Goal: Find specific page/section: Find specific page/section

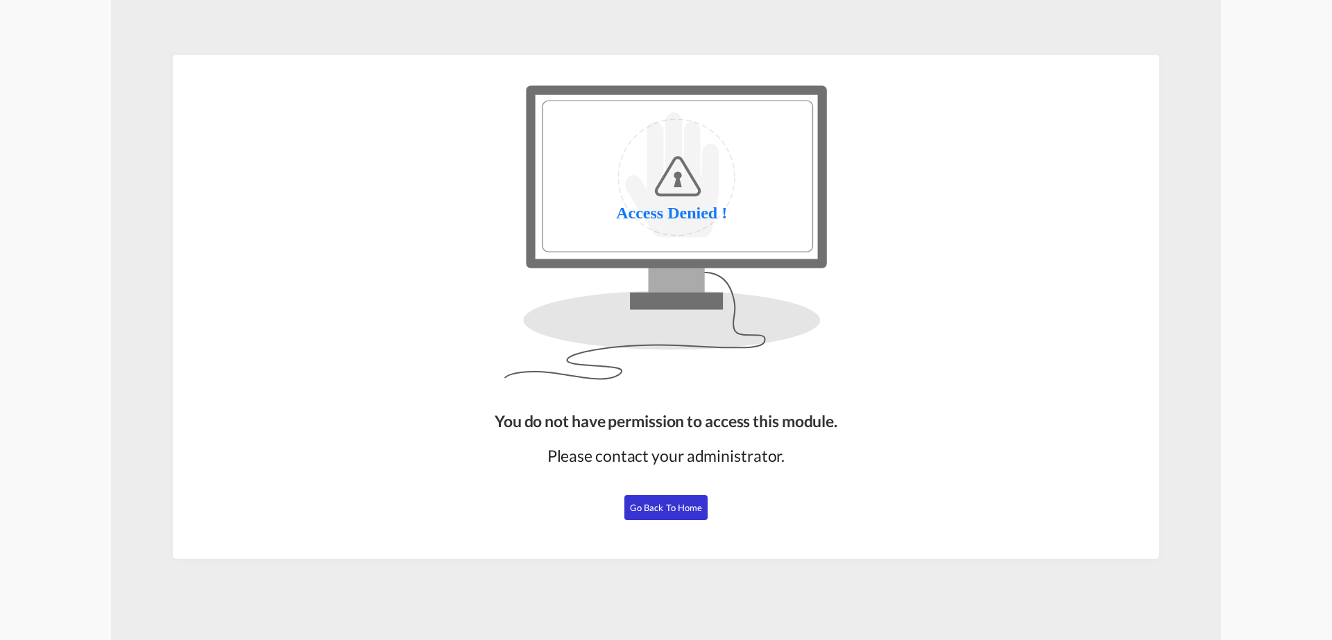
click at [679, 510] on span "Go Back to Home" at bounding box center [666, 507] width 73 height 11
